Goal: Navigation & Orientation: Find specific page/section

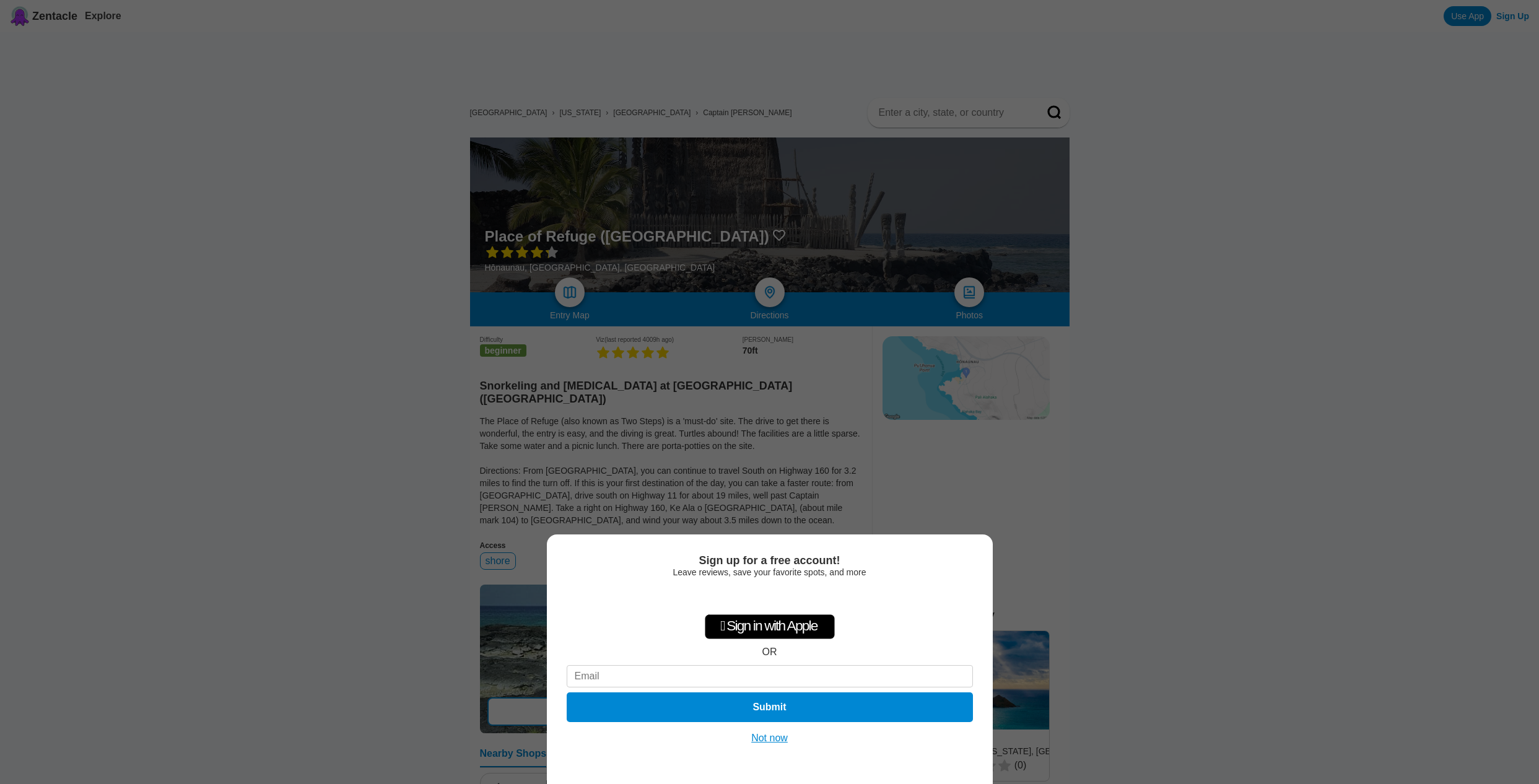
click at [768, 739] on button "Not now" at bounding box center [769, 738] width 44 height 12
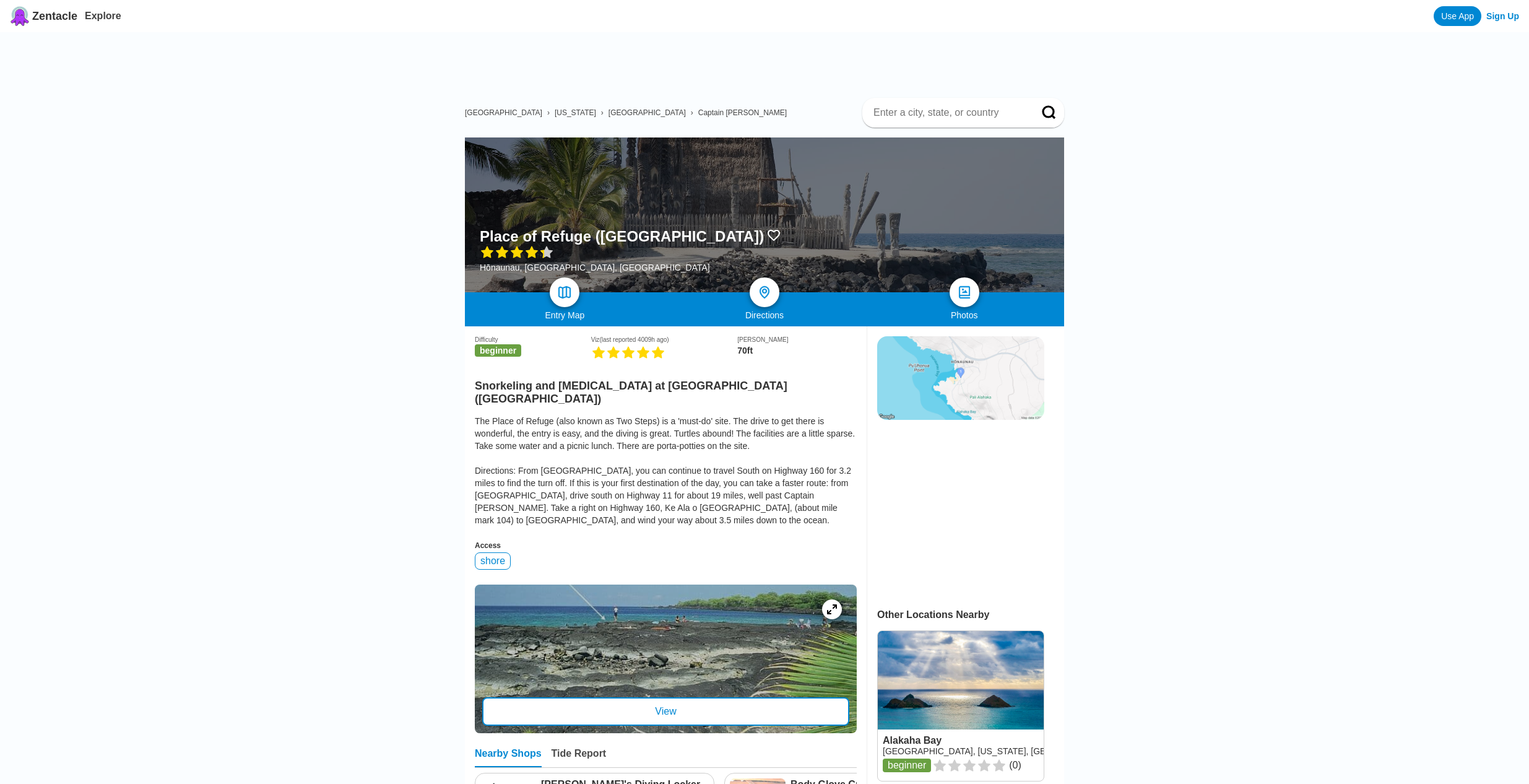
click at [59, 17] on span "Zentacle" at bounding box center [55, 16] width 45 height 13
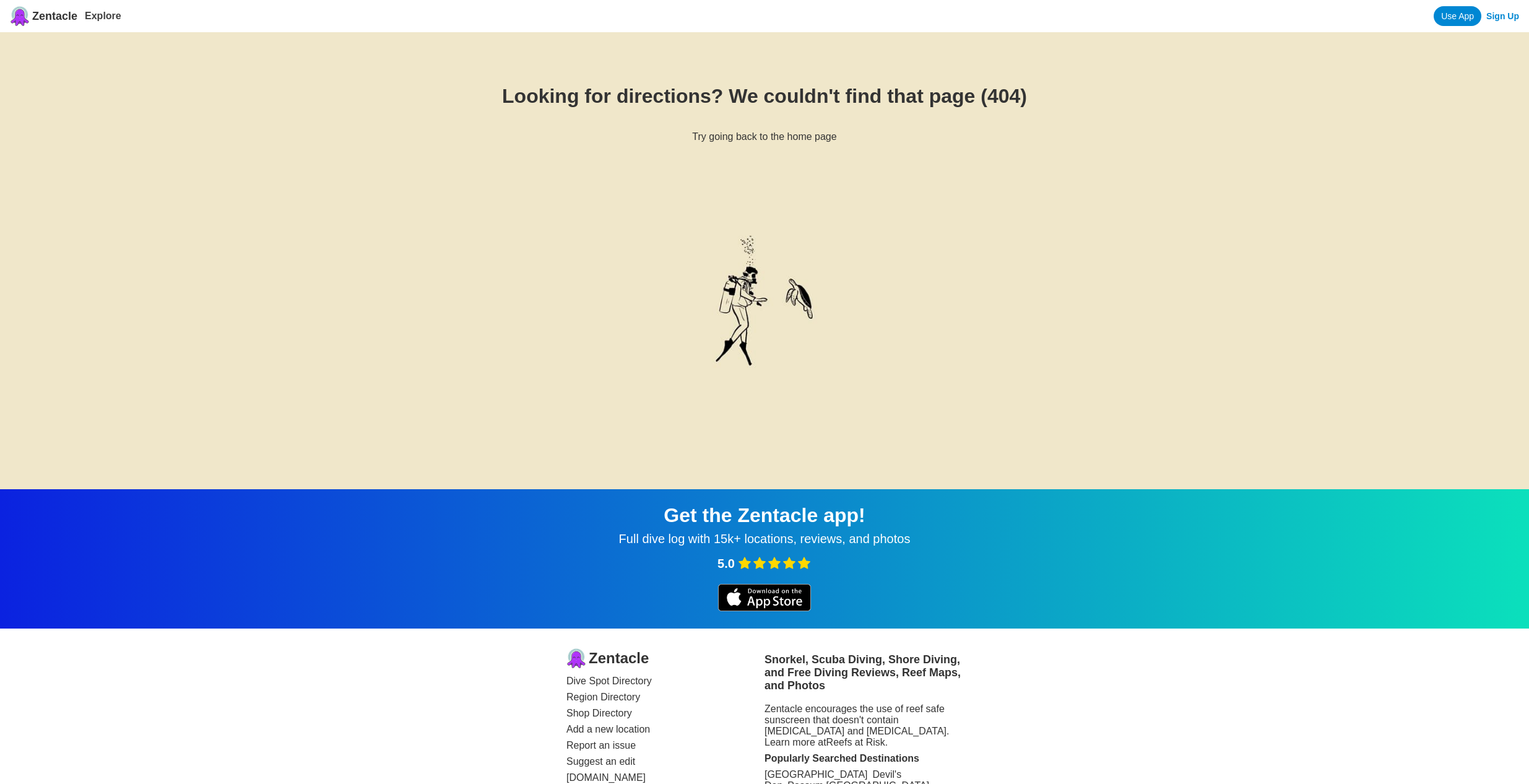
click at [52, 11] on span "Zentacle" at bounding box center [55, 16] width 45 height 13
click at [1307, 15] on link "Use App" at bounding box center [1283, 16] width 48 height 20
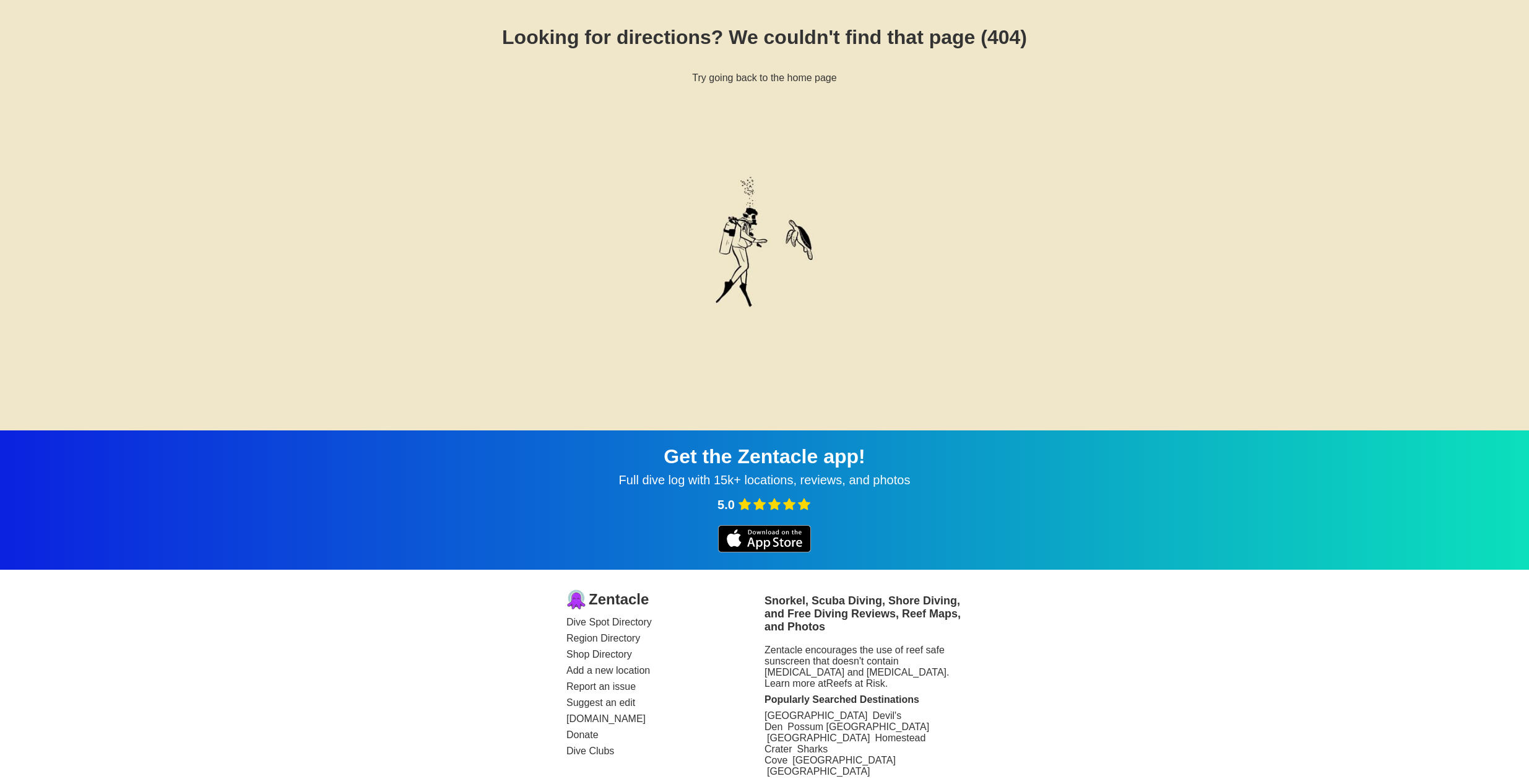
scroll to position [60, 0]
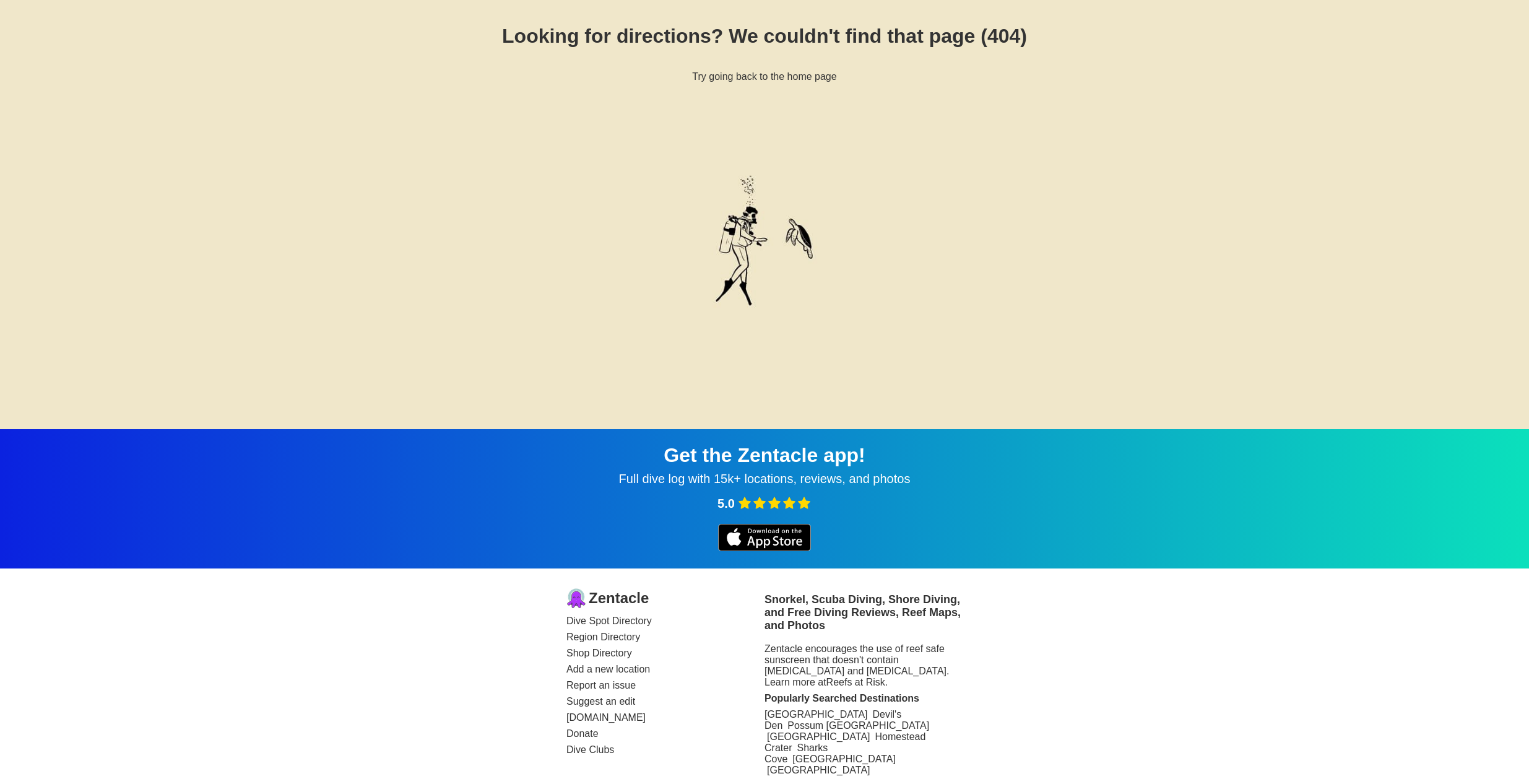
click at [602, 623] on link "Dive Spot Directory" at bounding box center [666, 621] width 198 height 11
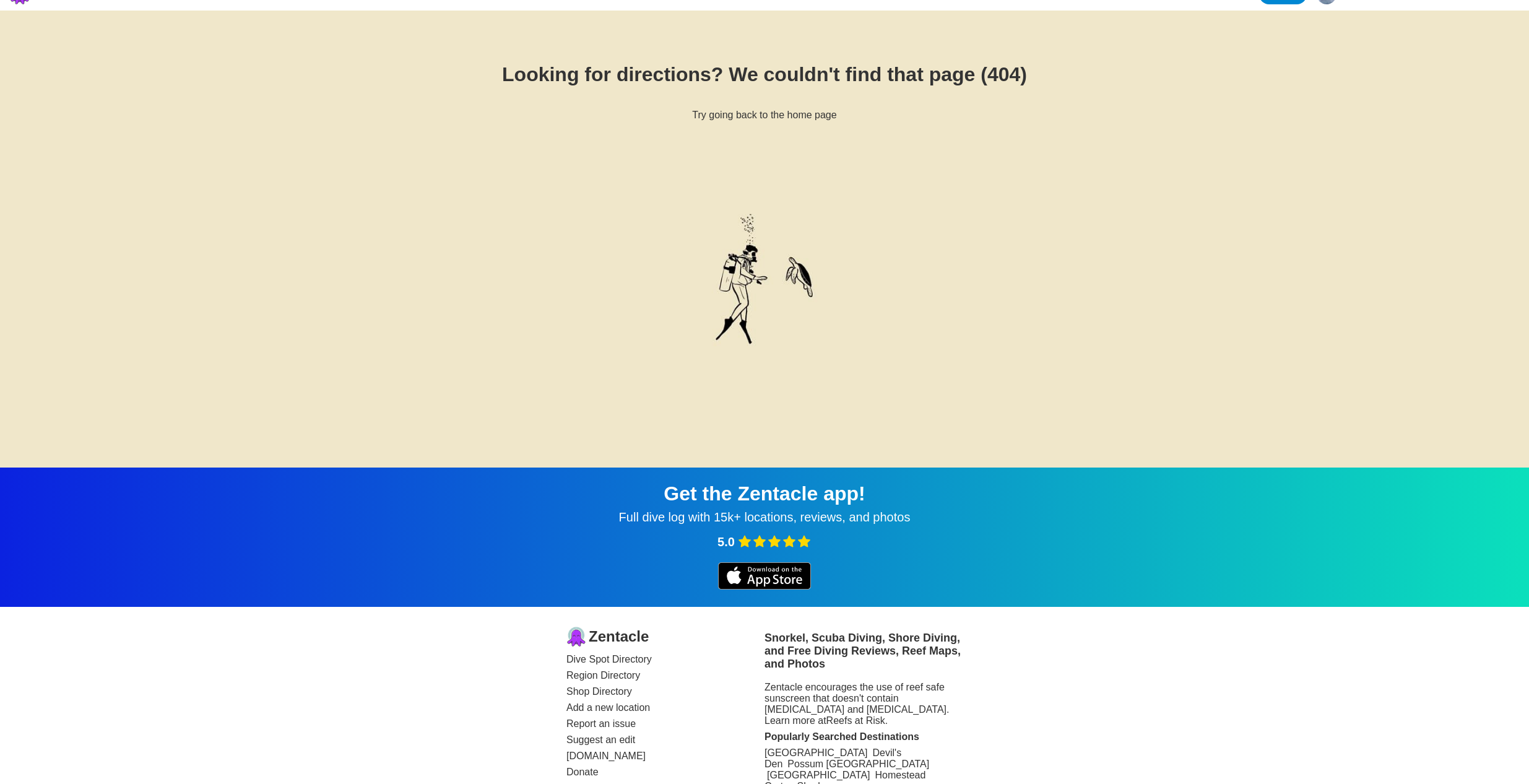
scroll to position [60, 0]
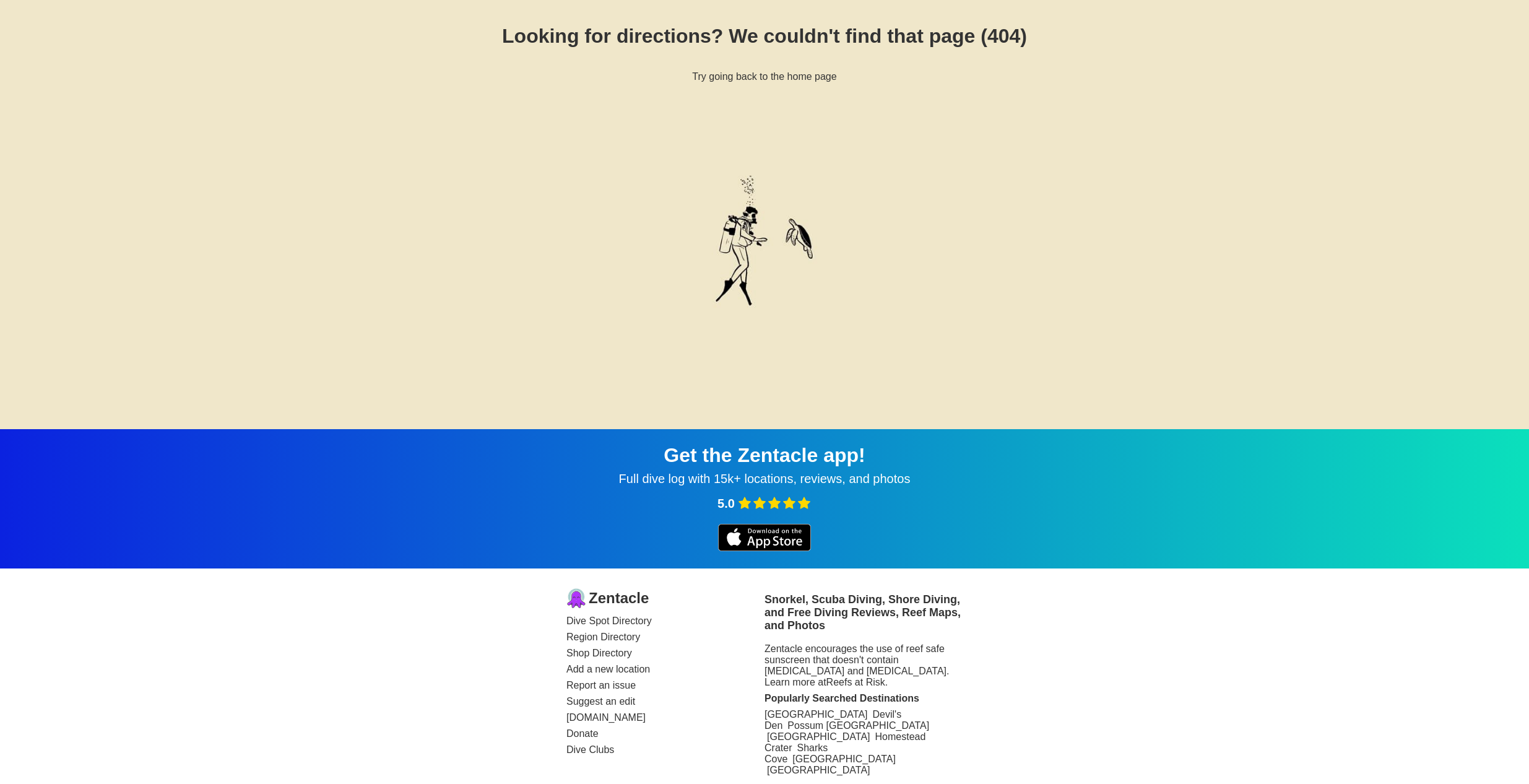
click at [605, 621] on link "Dive Spot Directory" at bounding box center [666, 621] width 198 height 11
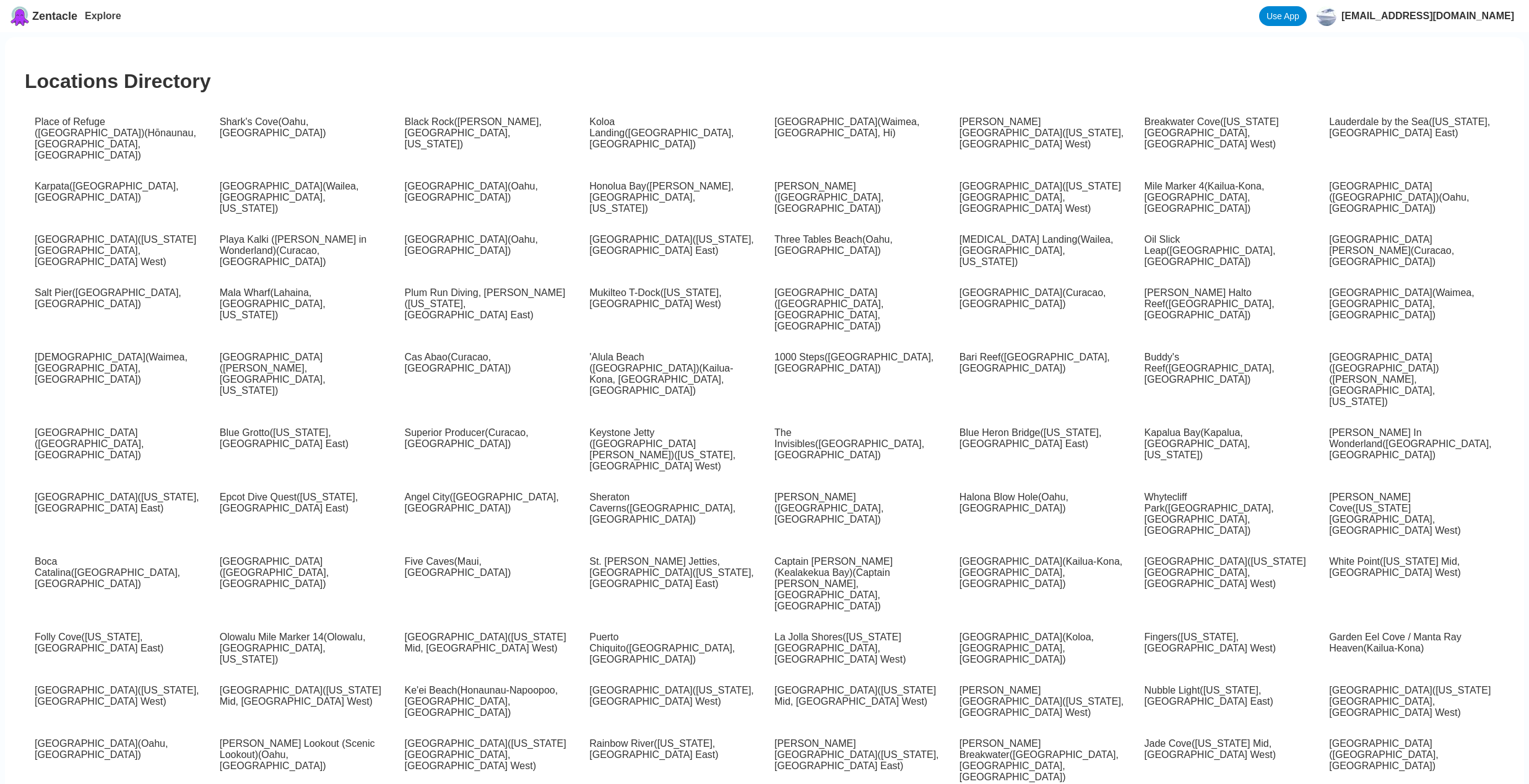
click at [94, 129] on link "Place of Refuge ([GEOGRAPHIC_DATA]) ( [GEOGRAPHIC_DATA], [GEOGRAPHIC_DATA], [GE…" at bounding box center [116, 138] width 162 height 44
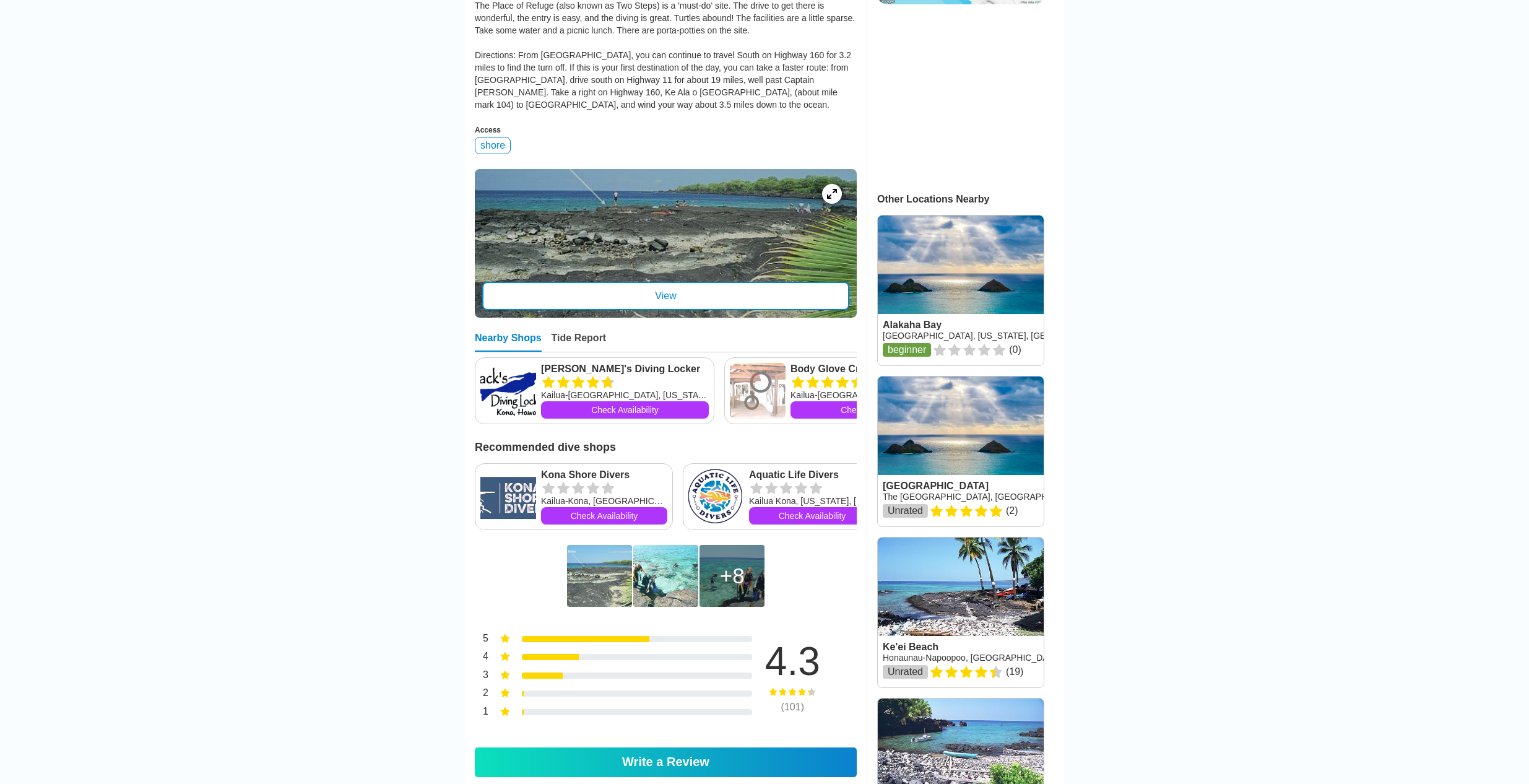
scroll to position [415, 0]
